Goal: Task Accomplishment & Management: Manage account settings

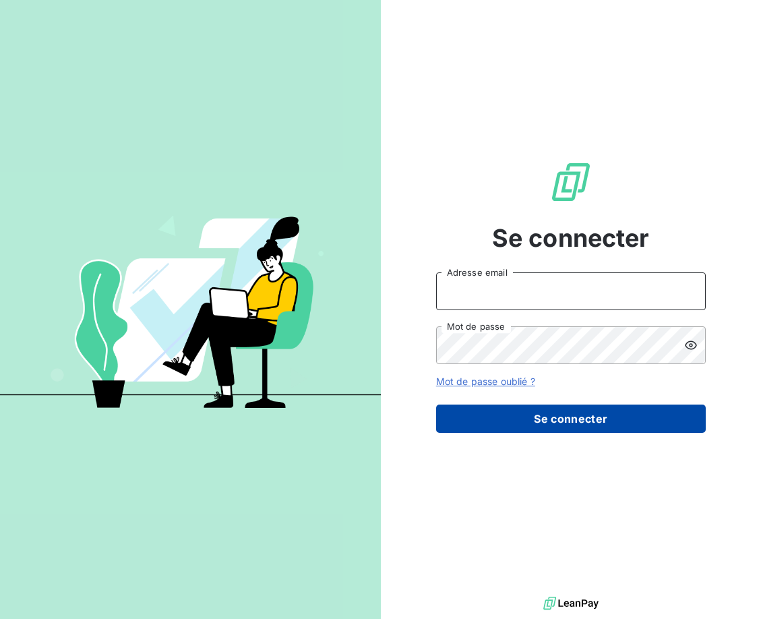
type input "[EMAIL_ADDRESS][DOMAIN_NAME]"
click at [582, 428] on button "Se connecter" at bounding box center [571, 418] width 270 height 28
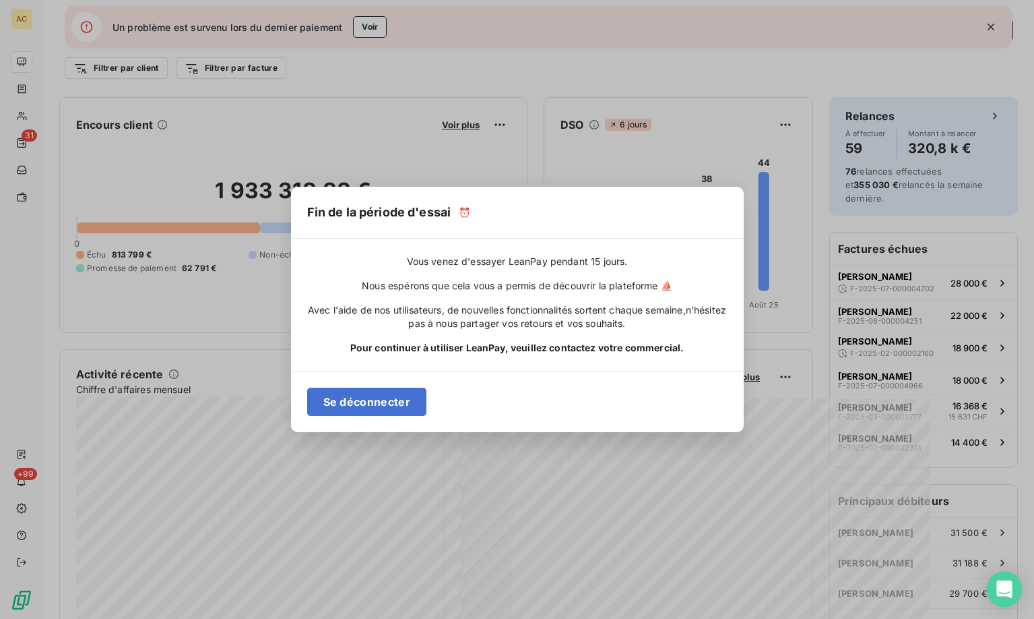
click at [760, 594] on icon "Open Intercom Messenger" at bounding box center [1004, 589] width 15 height 18
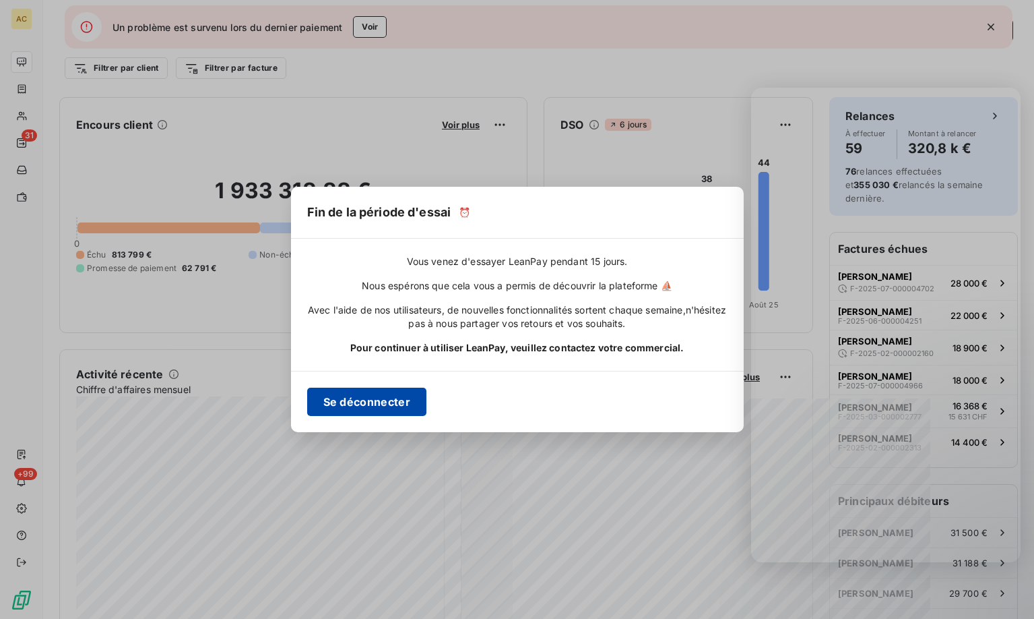
click at [377, 394] on button "Se déconnecter" at bounding box center [366, 401] width 119 height 28
